Goal: Task Accomplishment & Management: Use online tool/utility

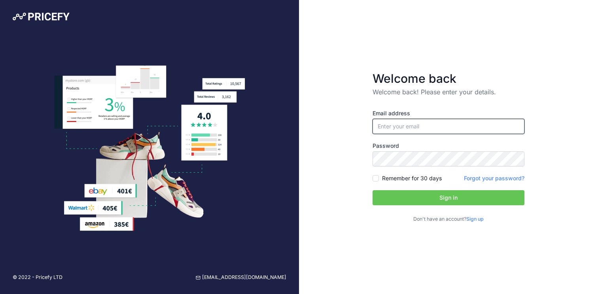
click at [425, 133] on input "email" at bounding box center [449, 126] width 152 height 15
type input "[EMAIL_ADDRESS][DOMAIN_NAME]"
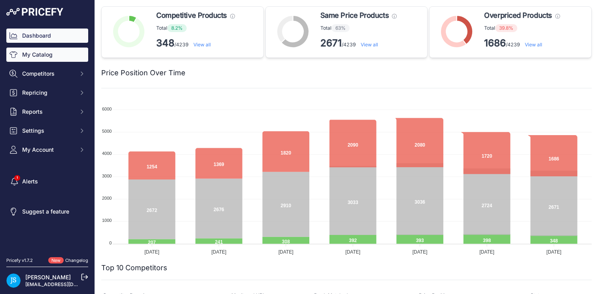
click at [44, 55] on link "My Catalog" at bounding box center [47, 54] width 82 height 14
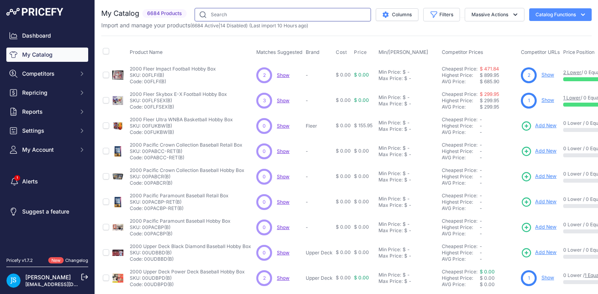
click at [228, 17] on input "text" at bounding box center [283, 14] width 176 height 13
paste input "Pokemon Scarlet & Violet Paldean Fates Tech Sticker Collection Box"
type input "Pokemon Scarlet & Violet Paldean Fates Tech Sticker Collection Box"
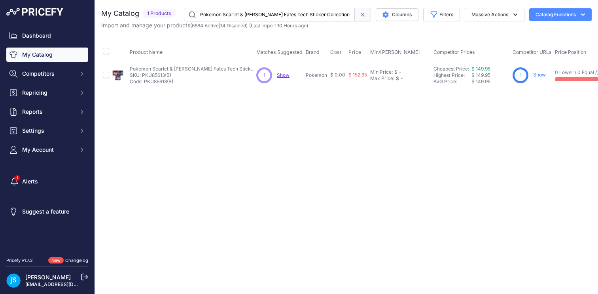
click at [538, 75] on link "Show" at bounding box center [539, 75] width 13 height 6
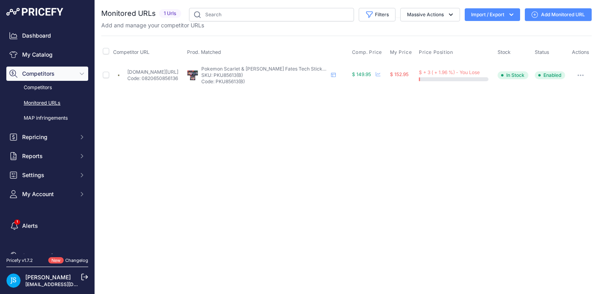
click at [171, 69] on link "steelcitycollectibles.com/i/pokemon-scarlet-&-violet-paldean-fates-tech-sticker…" at bounding box center [152, 72] width 51 height 6
click at [580, 75] on icon "button" at bounding box center [581, 75] width 6 height 2
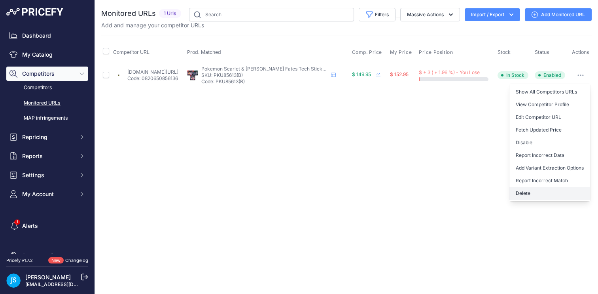
click at [537, 194] on button "Delete" at bounding box center [550, 193] width 81 height 13
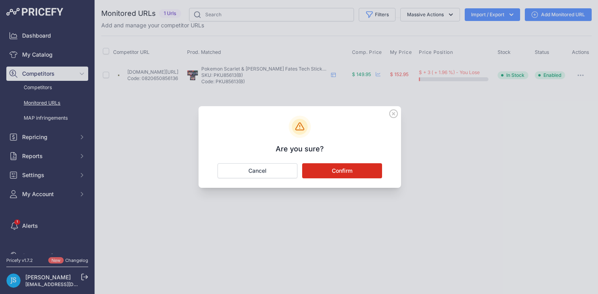
click at [360, 164] on button "Confirm" at bounding box center [342, 170] width 80 height 15
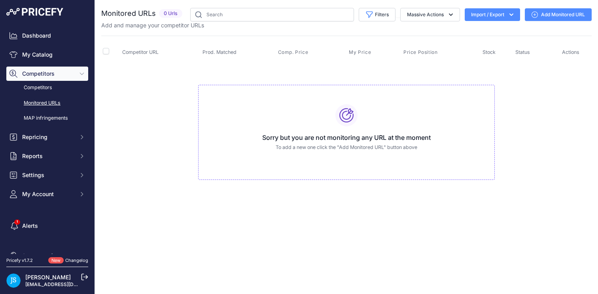
click at [545, 17] on link "Add Monitored URL" at bounding box center [558, 14] width 67 height 13
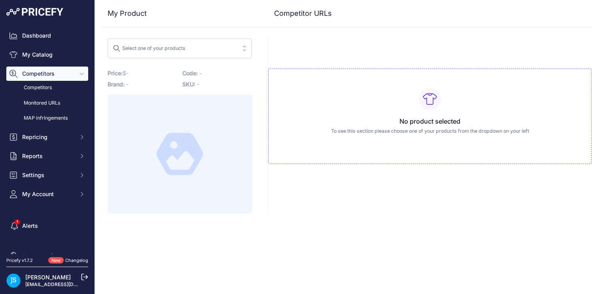
click at [204, 47] on span "Select one of your products" at bounding box center [174, 48] width 123 height 13
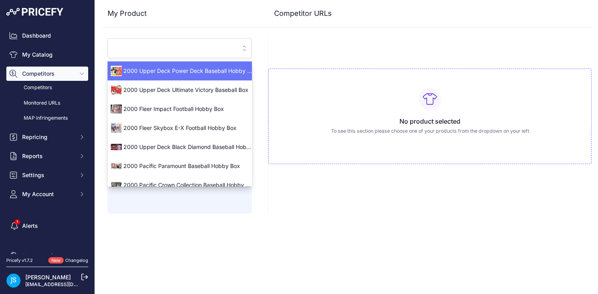
click at [204, 47] on input "search" at bounding box center [174, 48] width 123 height 13
click at [345, 45] on div "No product selected To see this section please choose one of your products from…" at bounding box center [430, 125] width 324 height 176
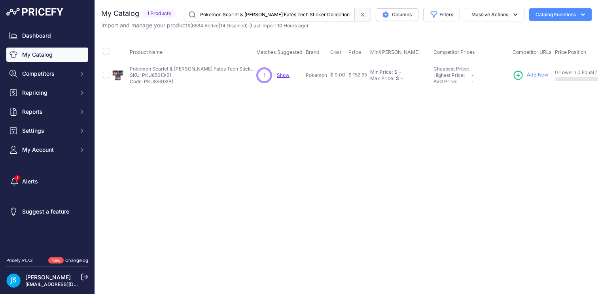
click at [538, 76] on span "Add New" at bounding box center [537, 75] width 21 height 8
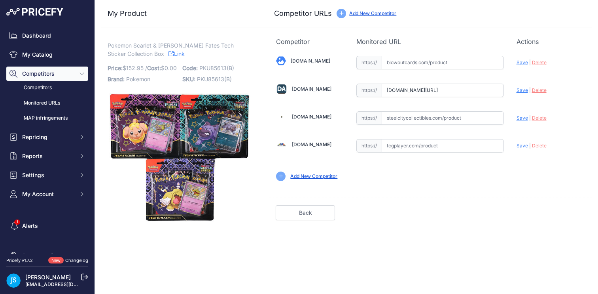
click at [456, 90] on input "[DOMAIN_NAME][URL]" at bounding box center [443, 89] width 122 height 13
click at [458, 90] on input "[DOMAIN_NAME][URL]" at bounding box center [443, 89] width 122 height 13
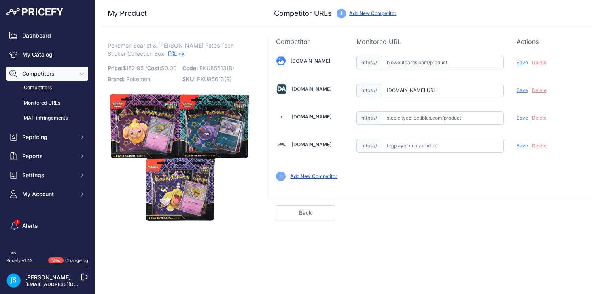
click at [522, 91] on span "Save" at bounding box center [522, 90] width 11 height 6
type input "[URL][DOMAIN_NAME]"
click at [533, 208] on link "Done" at bounding box center [554, 212] width 59 height 15
